Goal: Information Seeking & Learning: Understand process/instructions

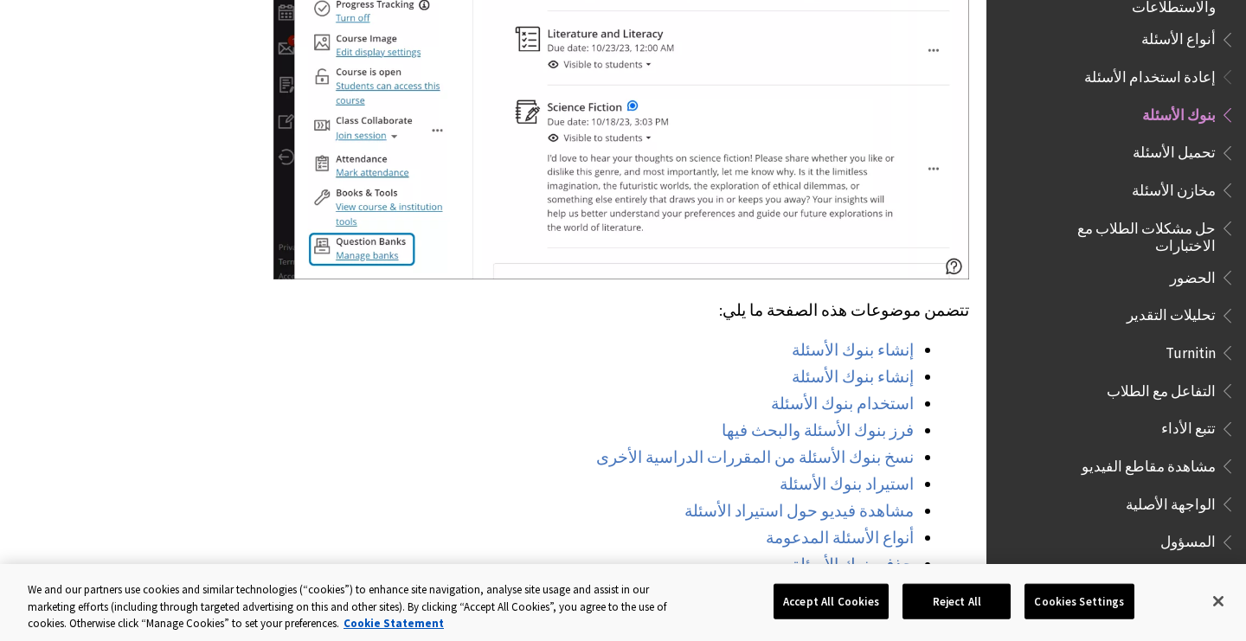
scroll to position [1046, 0]
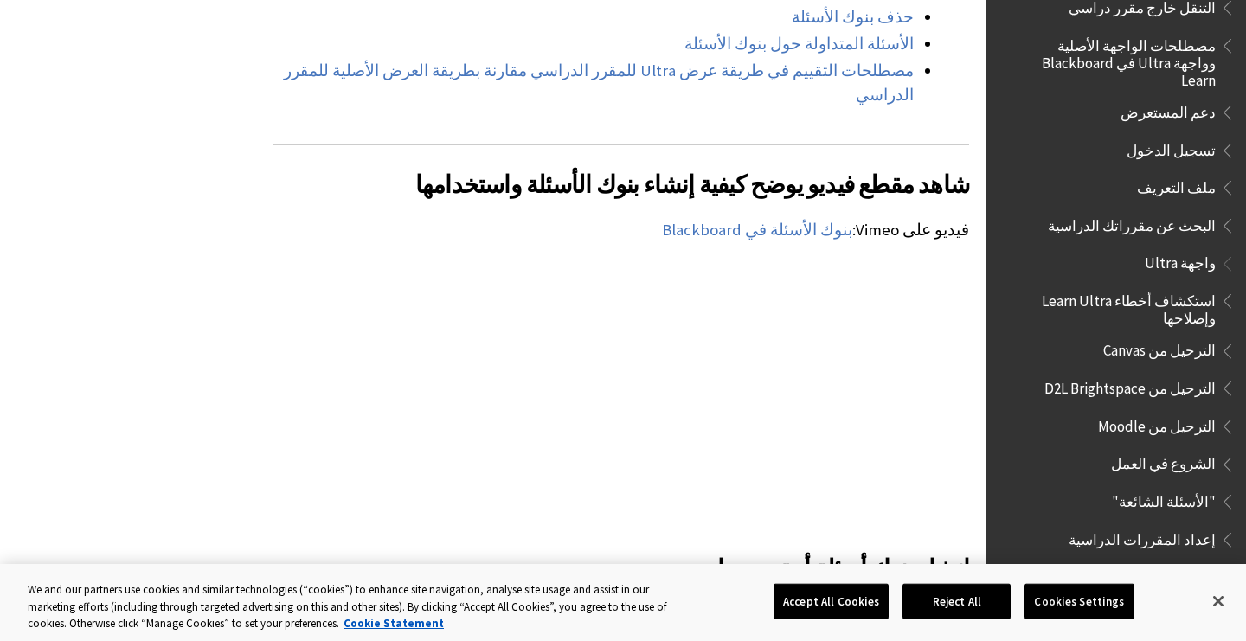
scroll to position [1630, 0]
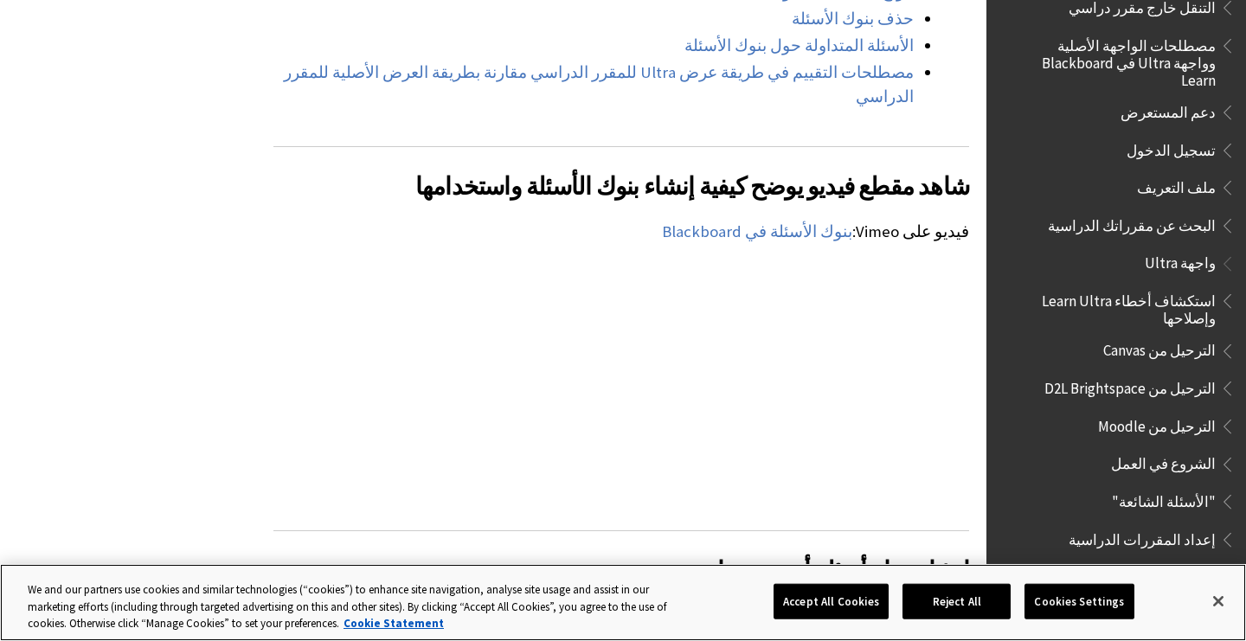
click at [864, 609] on button "Accept All Cookies" at bounding box center [831, 601] width 115 height 36
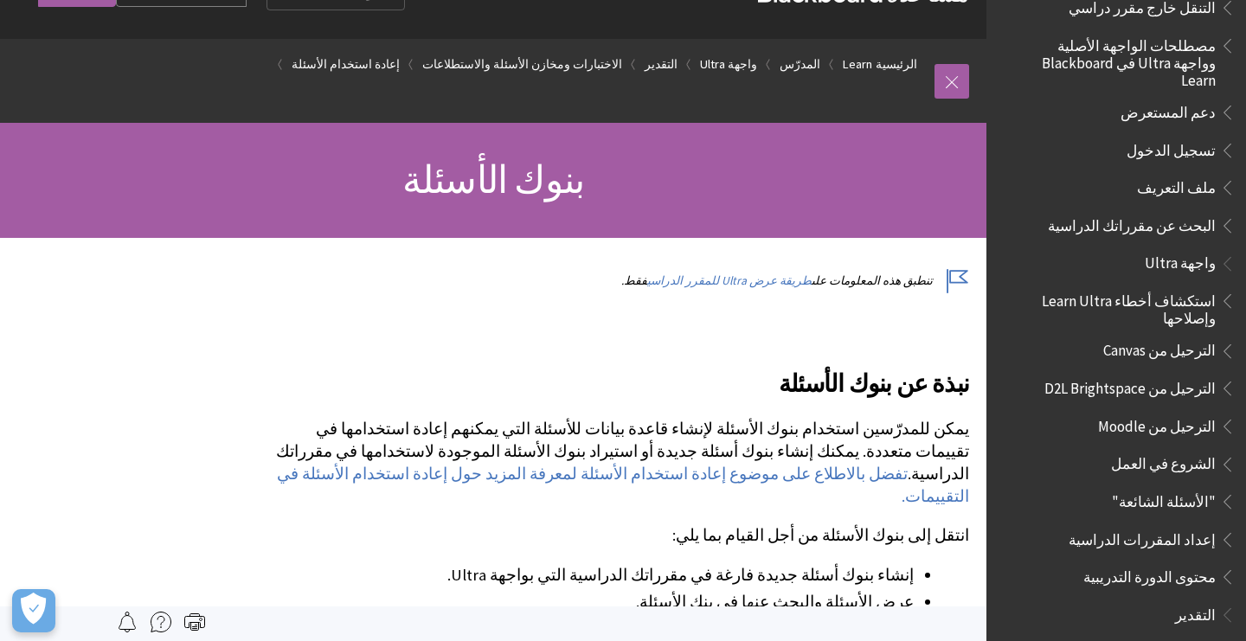
scroll to position [51, 0]
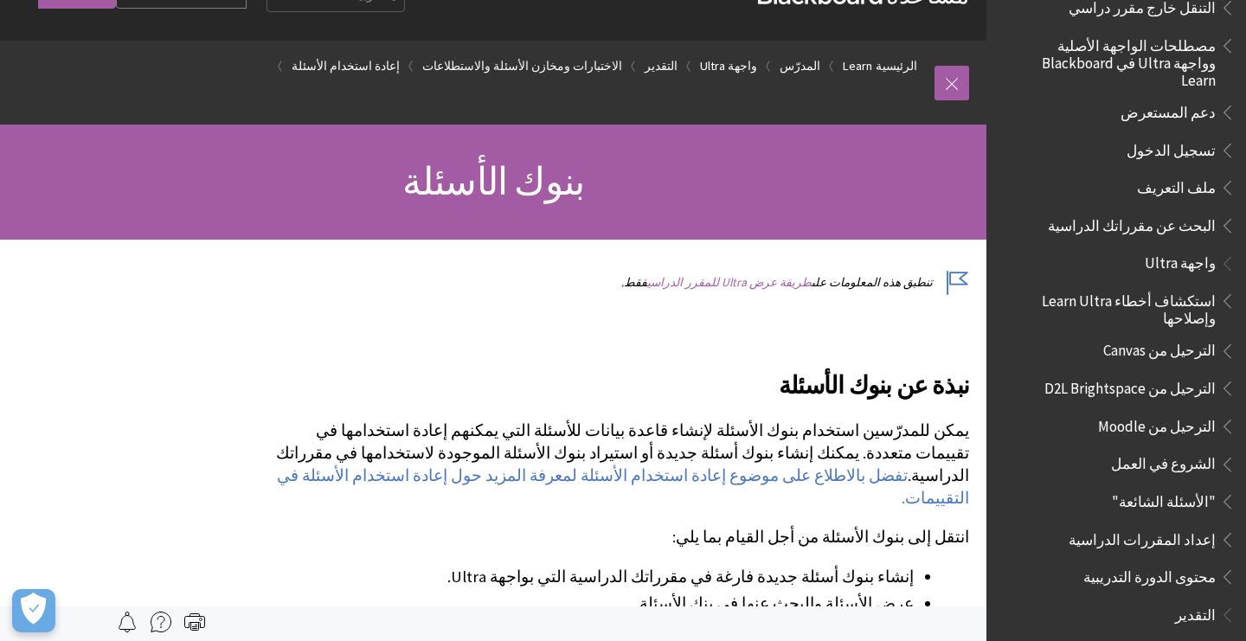
click at [786, 278] on link "طريقة عرض Ultra للمقرر الدراسي" at bounding box center [729, 282] width 164 height 15
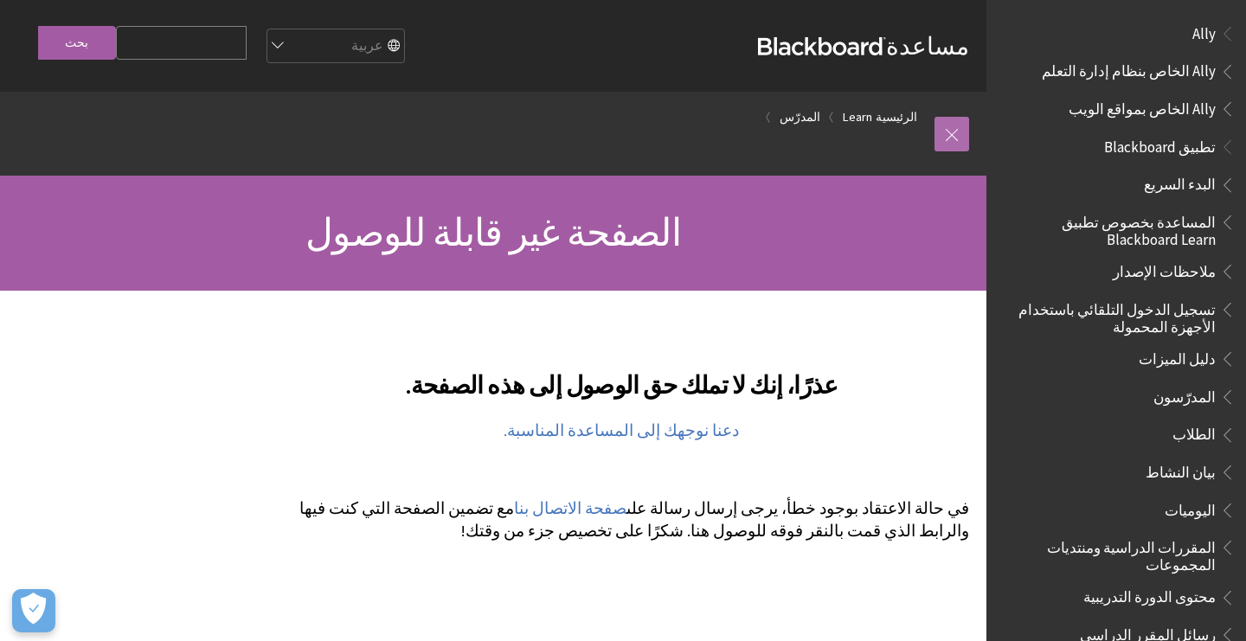
click at [947, 136] on link at bounding box center [952, 134] width 35 height 35
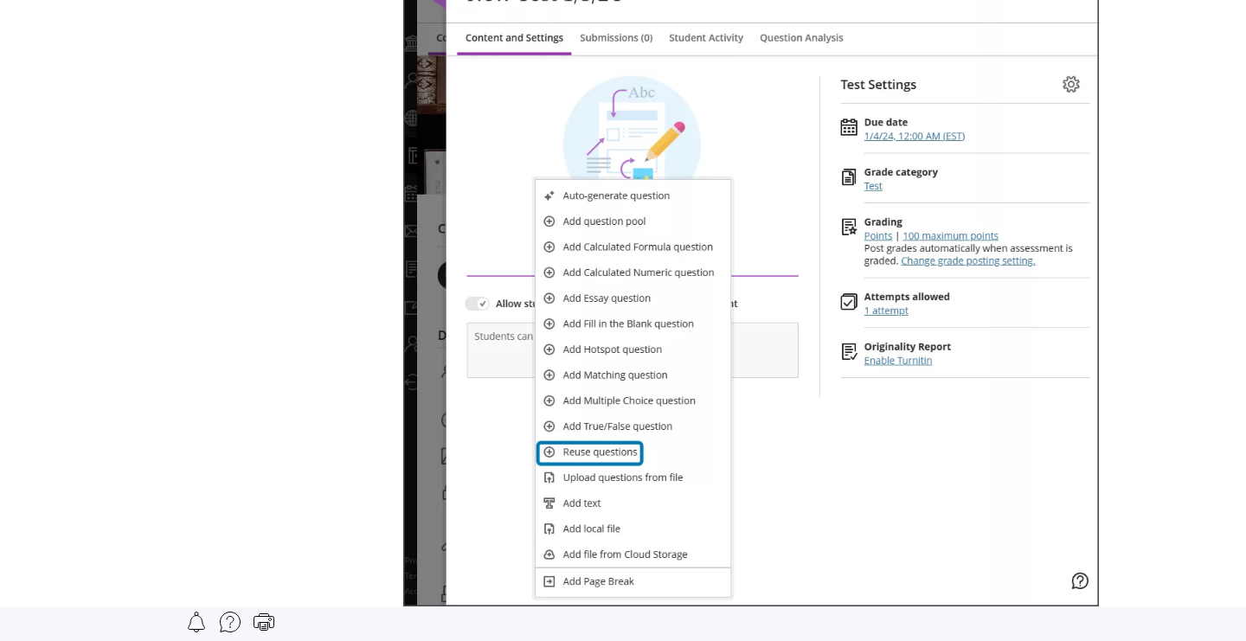
scroll to position [6007, 0]
